Goal: Information Seeking & Learning: Learn about a topic

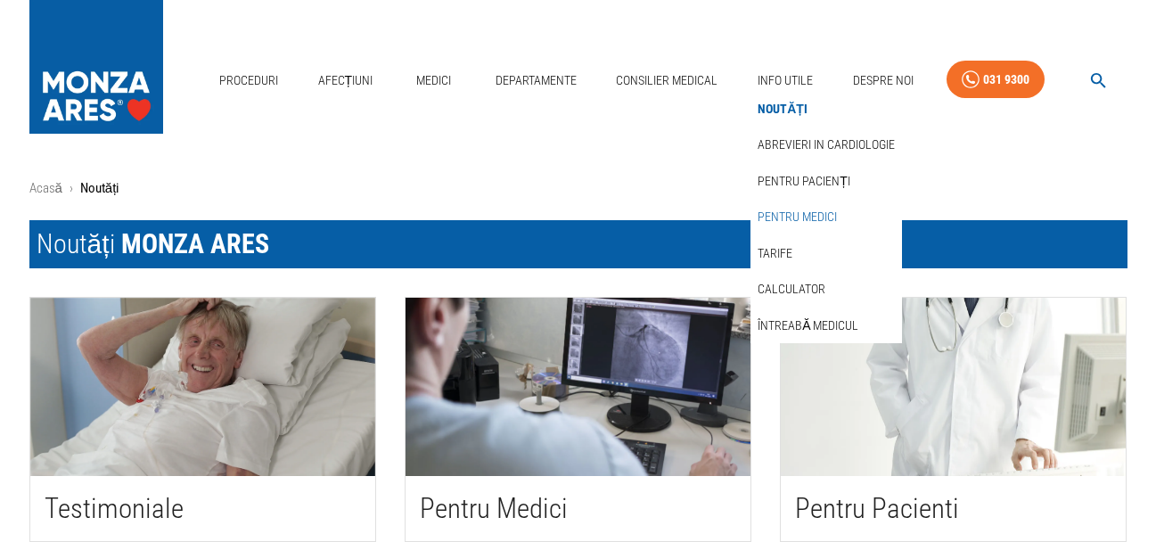
click at [787, 248] on link "Tarife" at bounding box center [775, 253] width 42 height 29
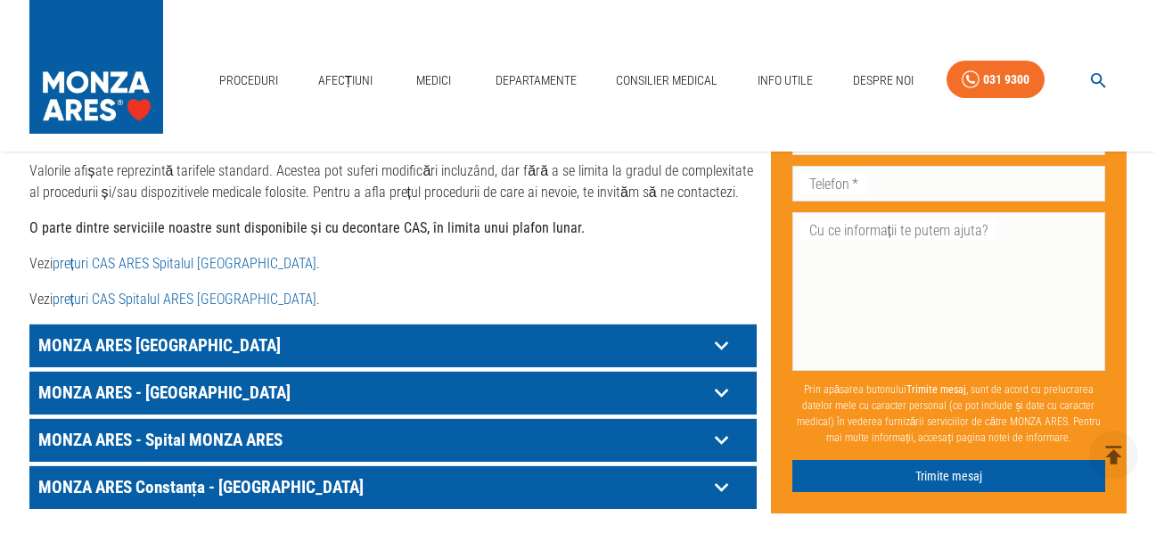
scroll to position [980, 0]
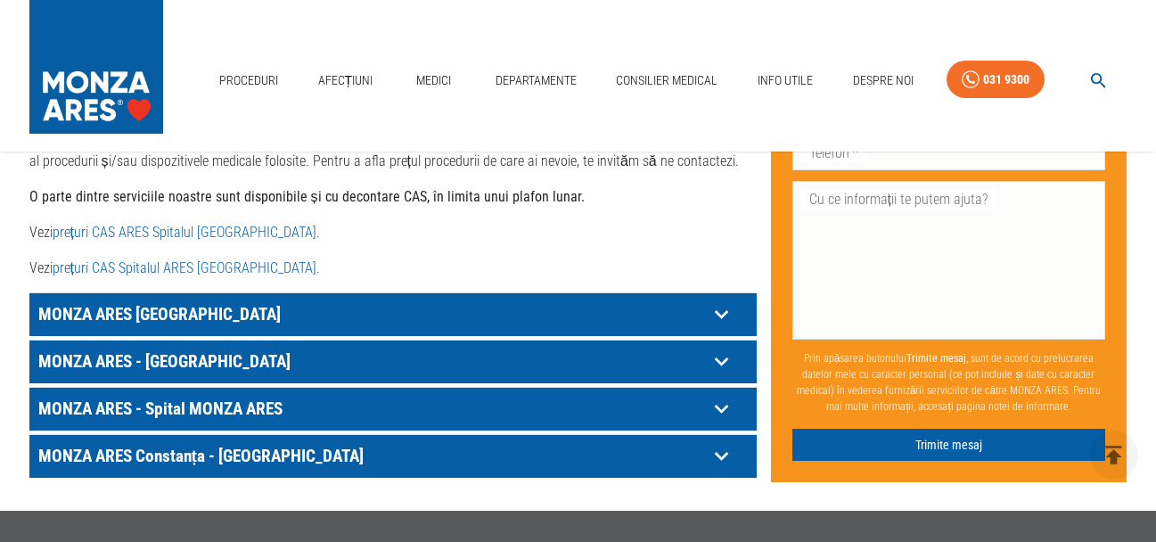
click at [716, 319] on icon at bounding box center [720, 314] width 13 height 9
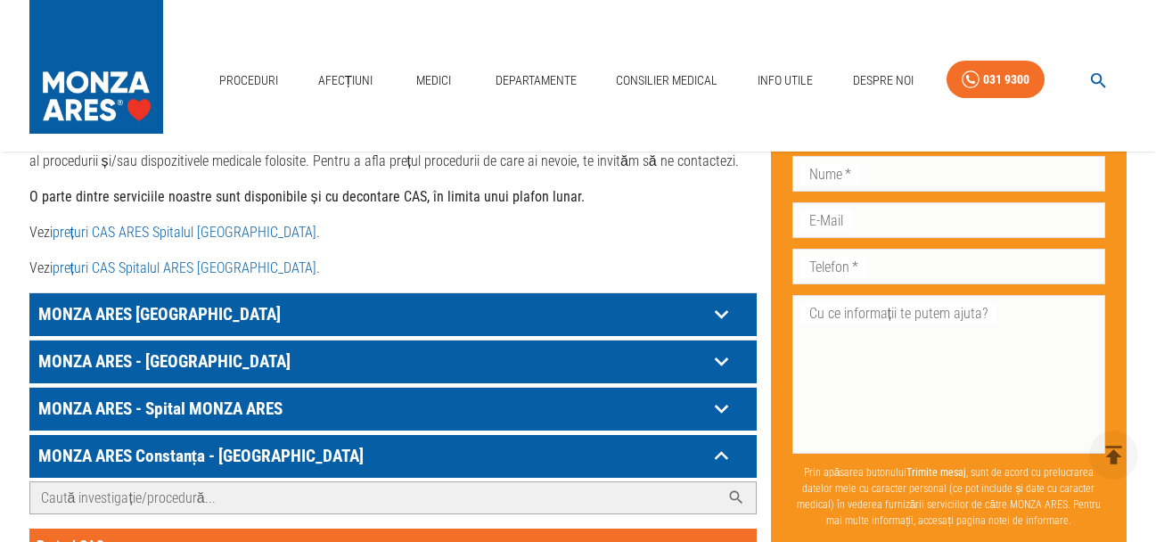
click at [187, 482] on input "Caută investigație/procedură..." at bounding box center [375, 497] width 690 height 31
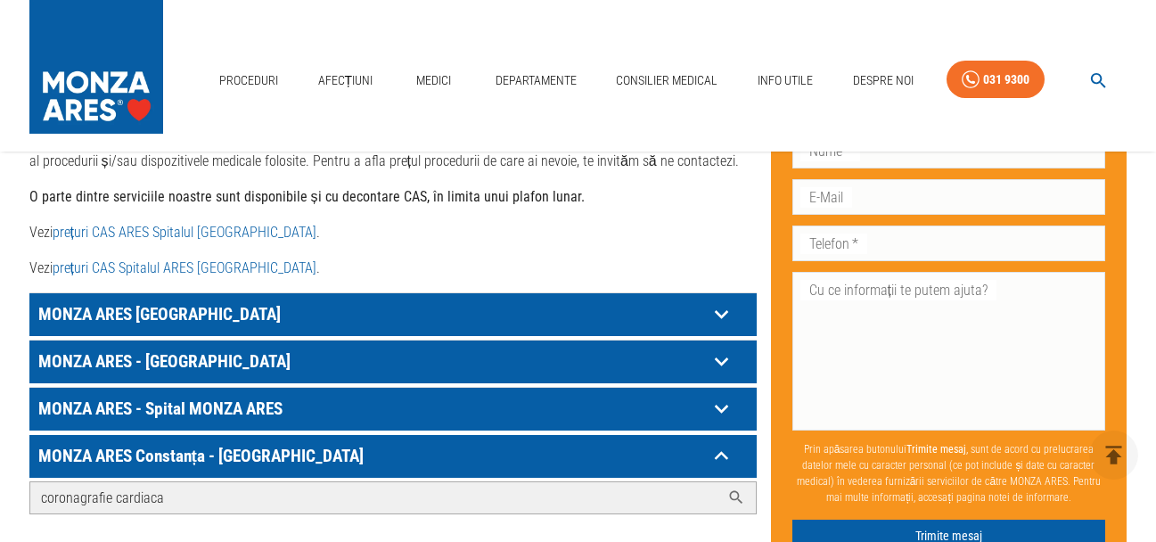
click at [735, 488] on icon at bounding box center [736, 497] width 18 height 18
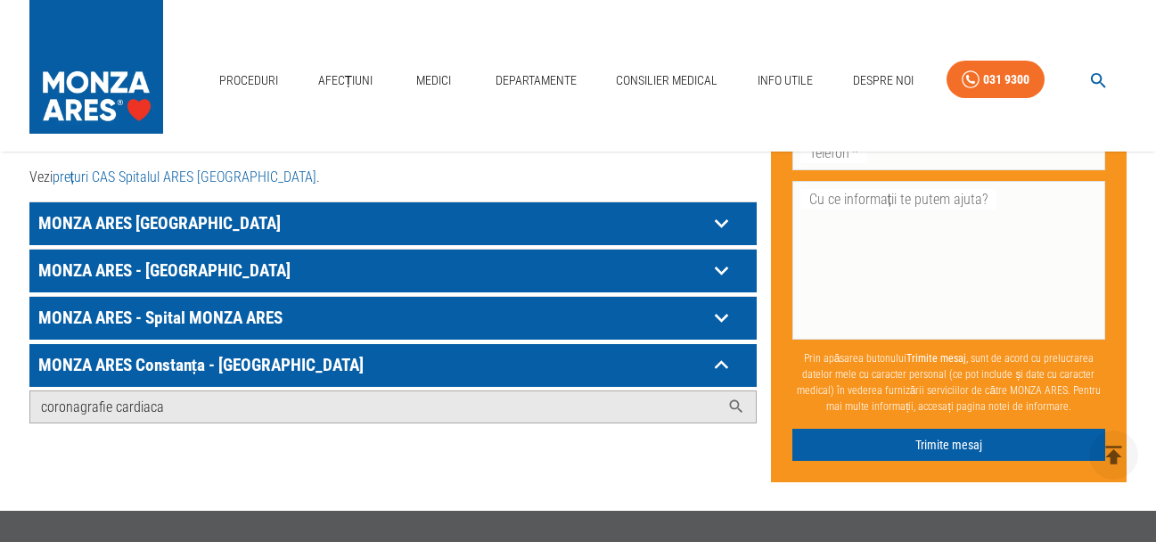
scroll to position [1069, 0]
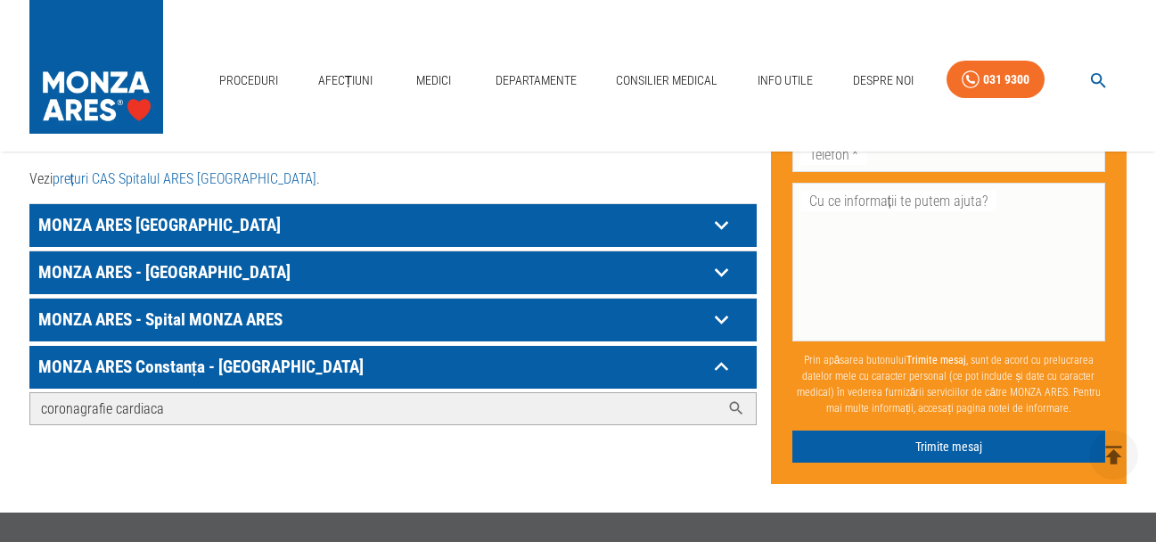
click at [204, 393] on input "coronagrafie cardiaca" at bounding box center [375, 408] width 690 height 31
type input "c"
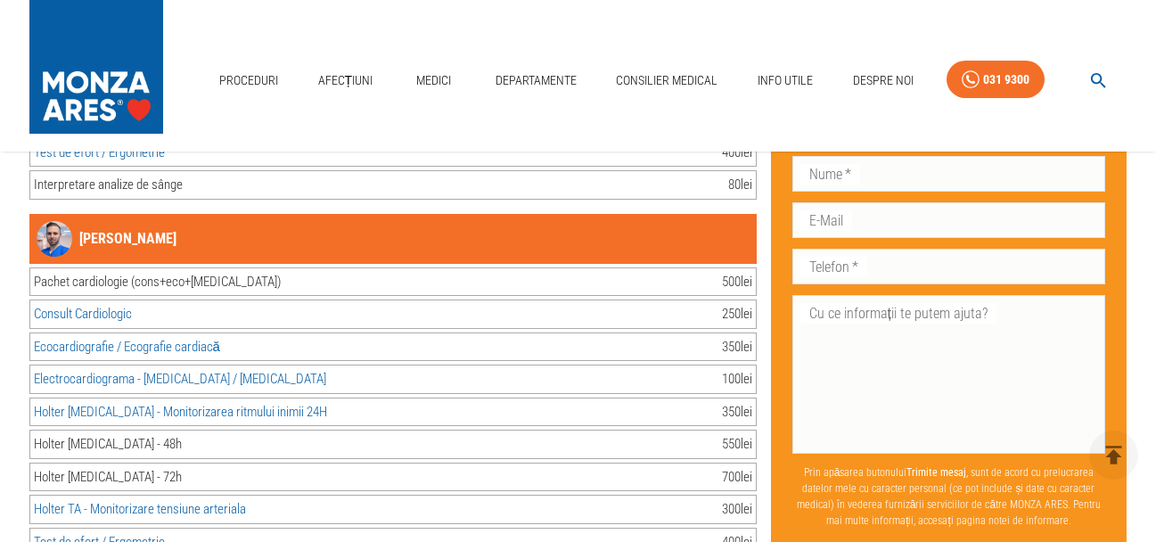
scroll to position [2940, 0]
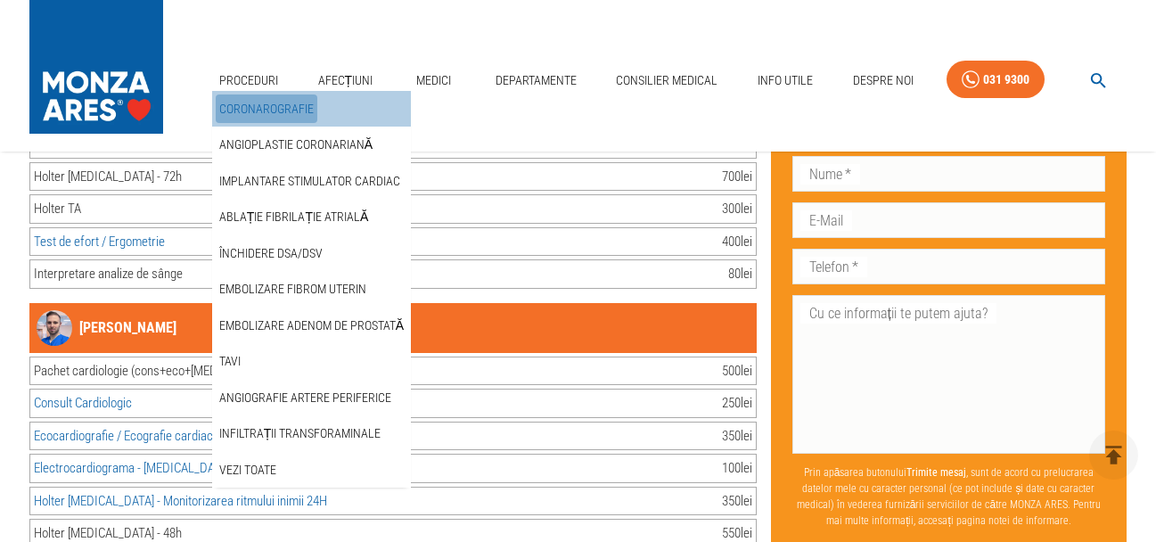
click at [263, 102] on link "Coronarografie" at bounding box center [267, 108] width 102 height 29
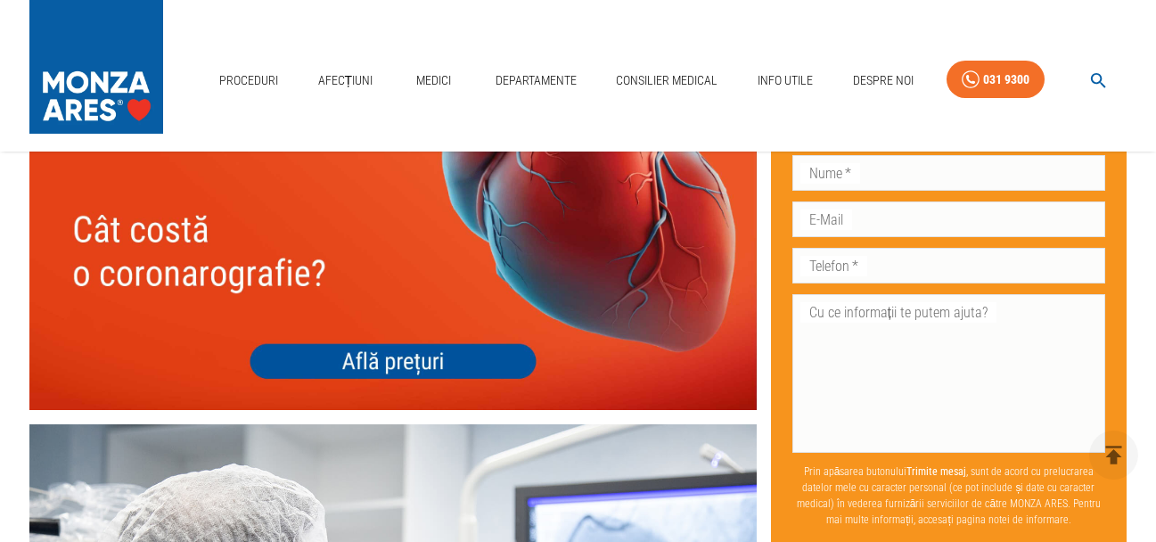
scroll to position [6148, 0]
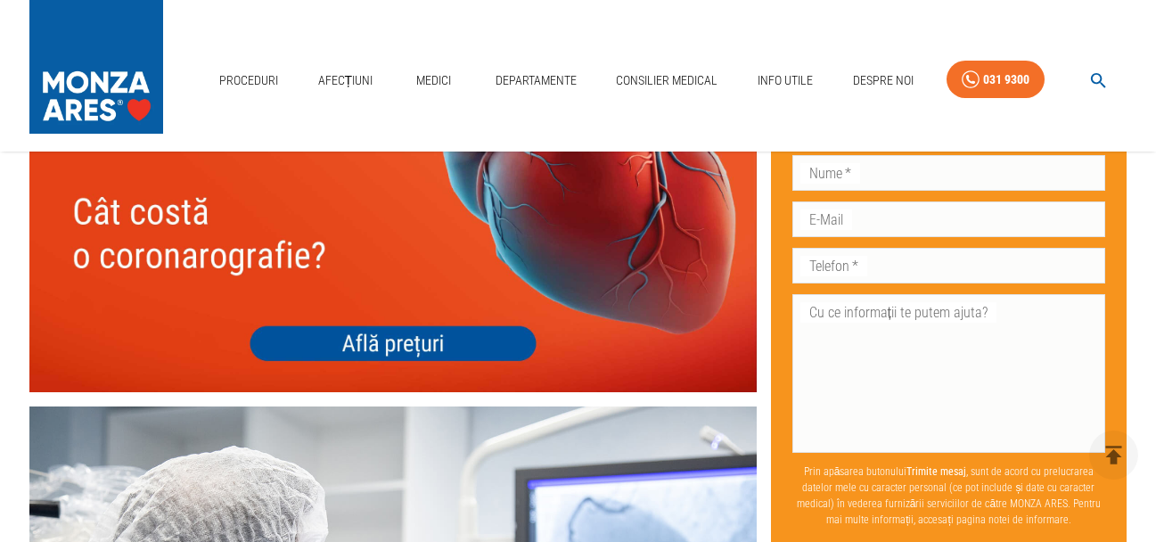
click at [444, 315] on img at bounding box center [392, 246] width 727 height 290
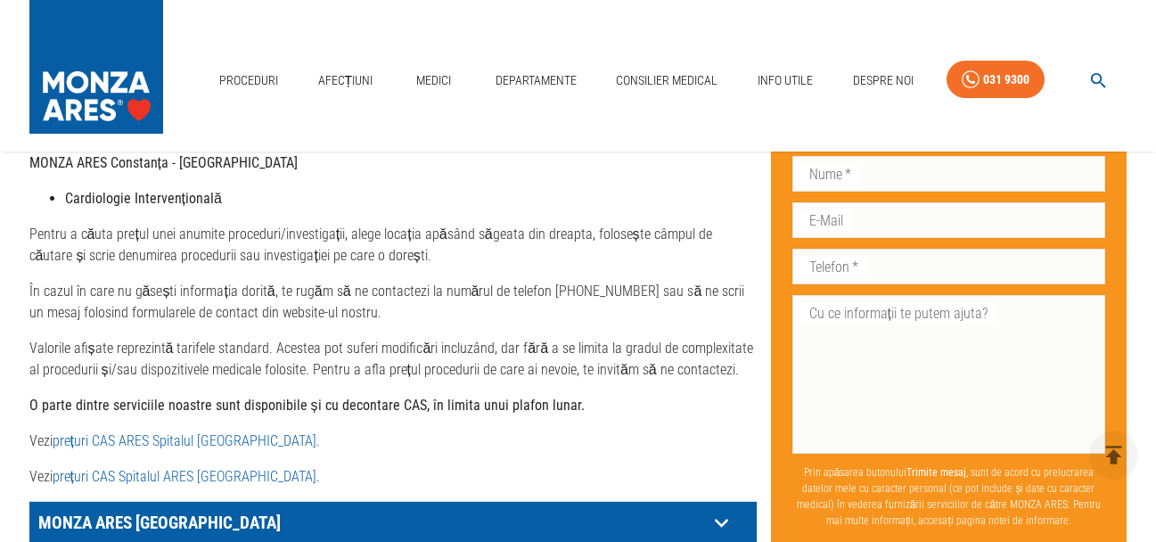
scroll to position [802, 0]
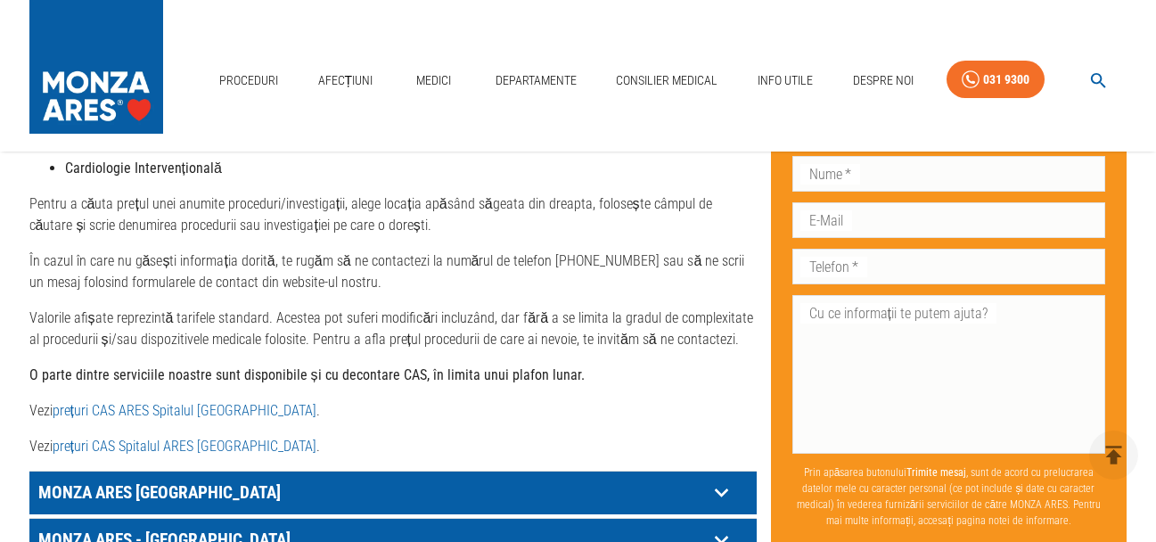
click at [190, 402] on link "prețuri CAS ARES Spitalul [GEOGRAPHIC_DATA]" at bounding box center [185, 410] width 264 height 17
click at [253, 437] on link "prețuri CAS Spitalul ARES [GEOGRAPHIC_DATA]" at bounding box center [185, 445] width 264 height 17
